Goal: Task Accomplishment & Management: Use online tool/utility

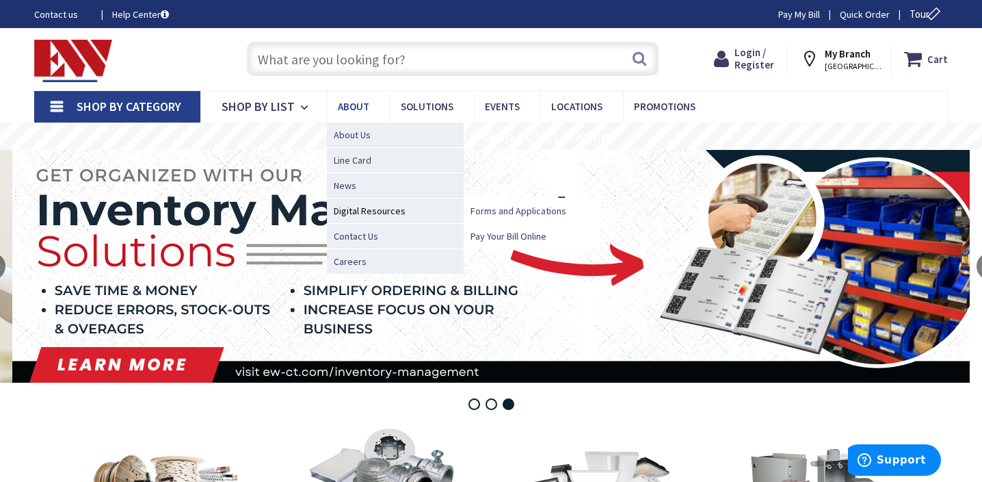
click at [387, 209] on span "Digital Resources" at bounding box center [395, 210] width 137 height 25
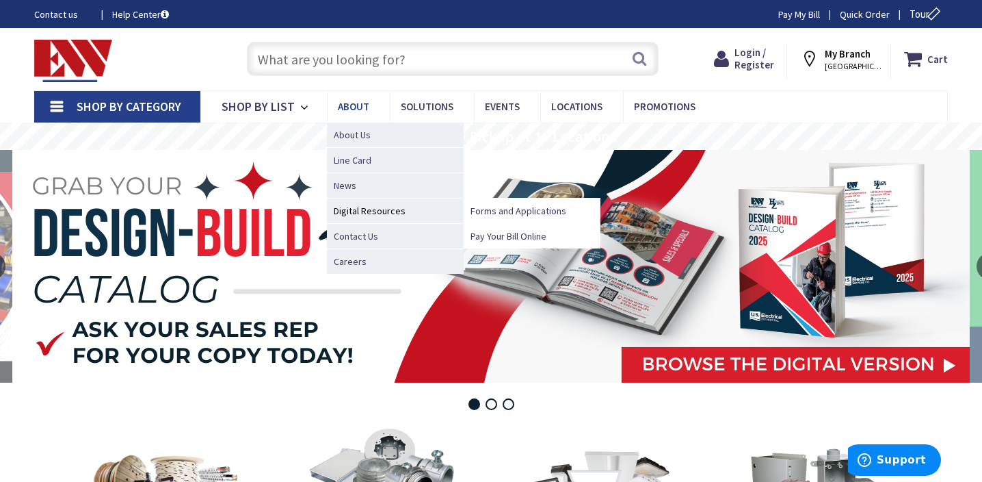
click at [353, 208] on span "Digital Resources" at bounding box center [395, 210] width 137 height 25
click at [354, 204] on span "Digital Resources" at bounding box center [395, 210] width 137 height 25
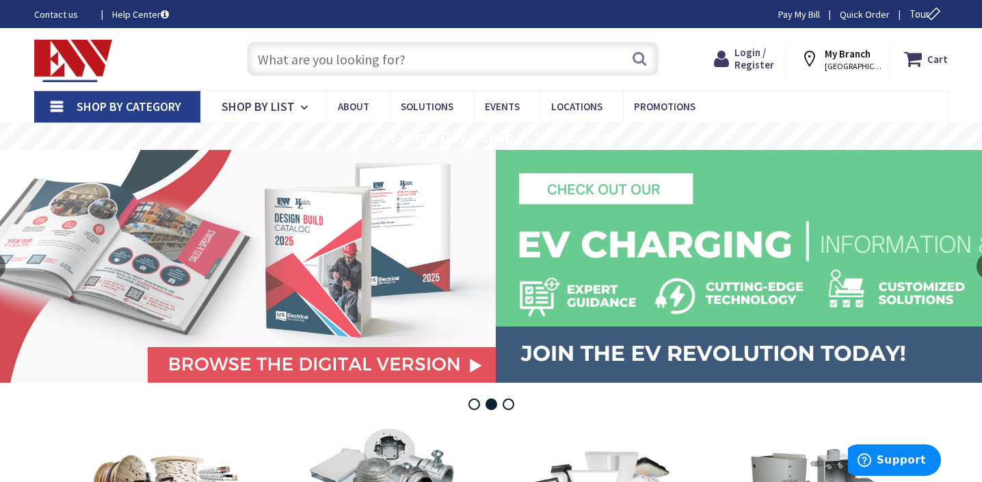
click at [150, 11] on link "Help Center" at bounding box center [140, 15] width 57 height 14
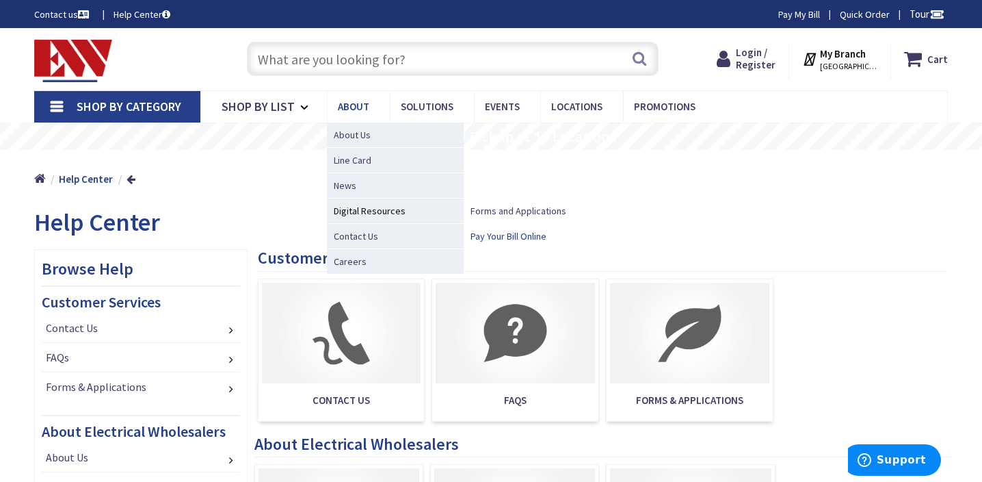
click at [501, 237] on span "Pay Your Bill Online" at bounding box center [509, 236] width 76 height 14
